Goal: Obtain resource: Obtain resource

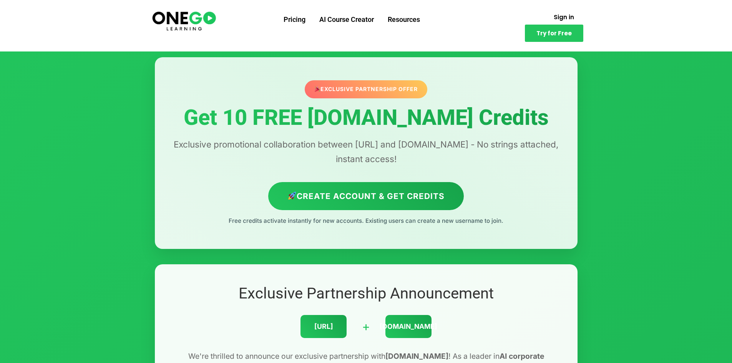
scroll to position [38, 0]
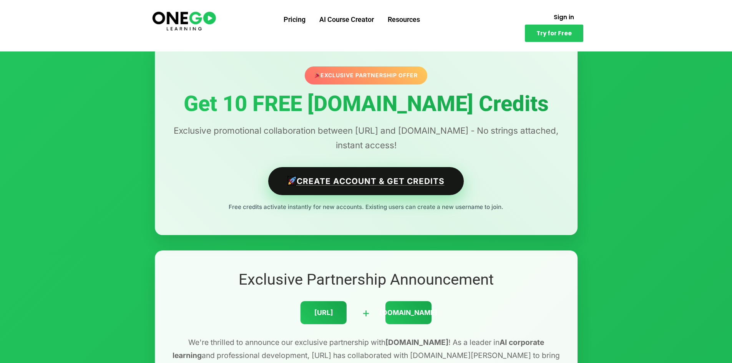
click at [337, 186] on link "Create Account & Get Credits" at bounding box center [366, 181] width 196 height 28
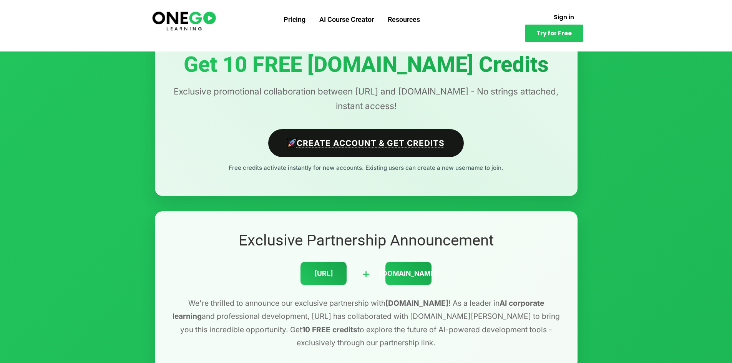
scroll to position [115, 0]
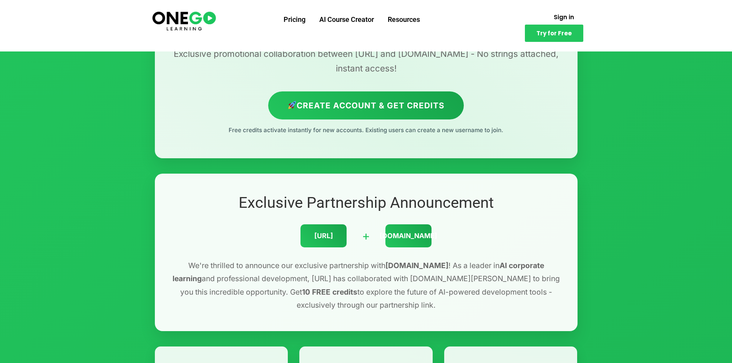
click at [396, 142] on div "Exclusive Partnership Offer Get 10 FREE [DOMAIN_NAME] Credits Exclusive promoti…" at bounding box center [366, 62] width 423 height 191
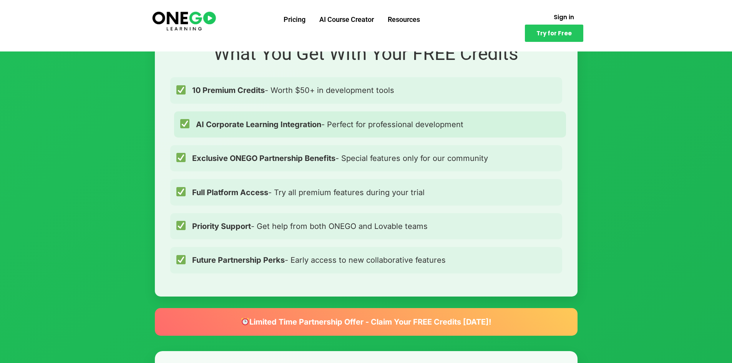
scroll to position [577, 0]
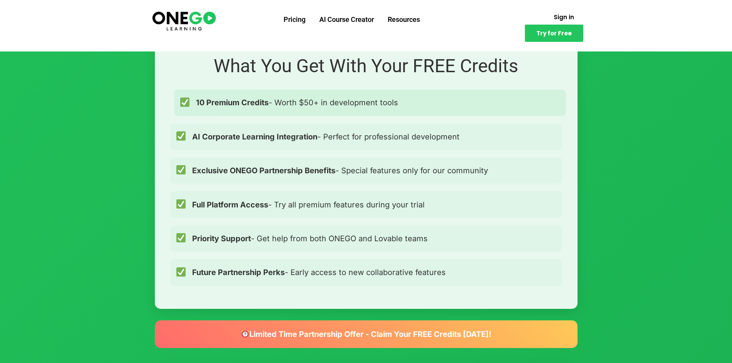
click at [276, 105] on span "10 Premium Credits - Worth $50+ in development tools" at bounding box center [297, 102] width 202 height 12
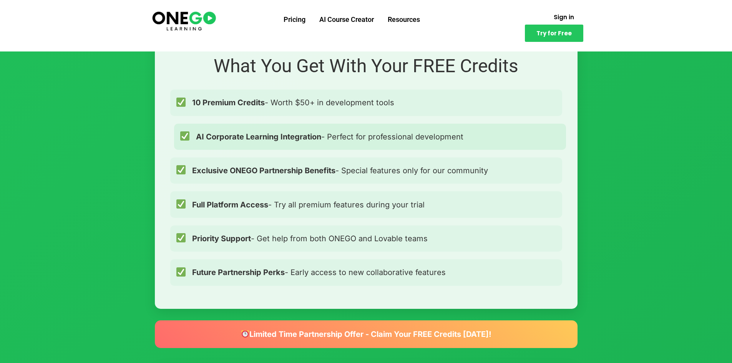
click at [279, 137] on strong "AI Corporate Learning Integration" at bounding box center [258, 136] width 125 height 9
click at [279, 139] on strong "AI Corporate Learning Integration" at bounding box center [258, 136] width 125 height 9
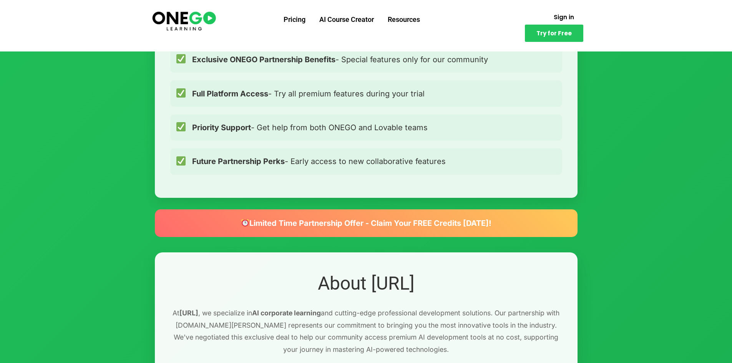
scroll to position [769, 0]
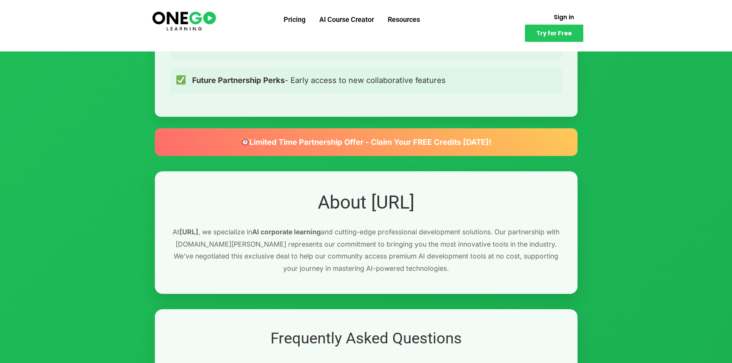
click at [357, 143] on div "Limited Time Partnership Offer - Claim Your FREE Credits [DATE]!" at bounding box center [366, 142] width 423 height 28
click at [356, 143] on div "Limited Time Partnership Offer - Claim Your FREE Credits [DATE]!" at bounding box center [366, 142] width 423 height 28
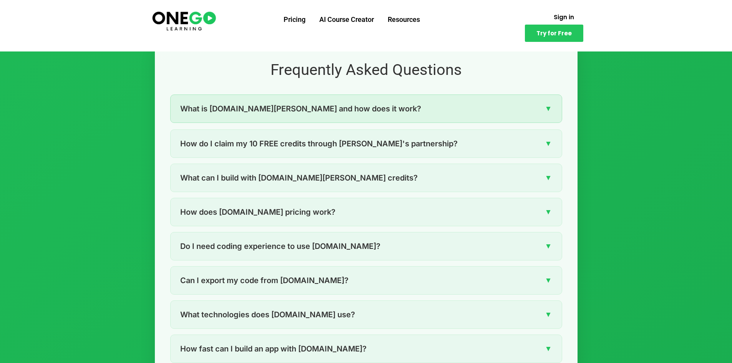
scroll to position [1038, 0]
click at [350, 118] on div "What is [DOMAIN_NAME][PERSON_NAME] and how does it work? ▼" at bounding box center [366, 109] width 391 height 28
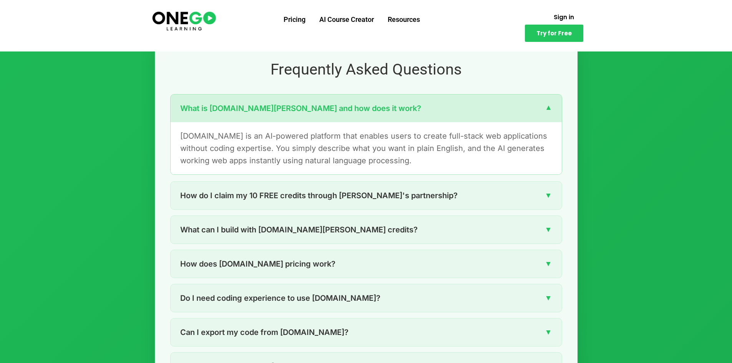
click at [350, 118] on div "What is [DOMAIN_NAME][PERSON_NAME] and how does it work? ▼" at bounding box center [366, 109] width 391 height 28
